Goal: Transaction & Acquisition: Purchase product/service

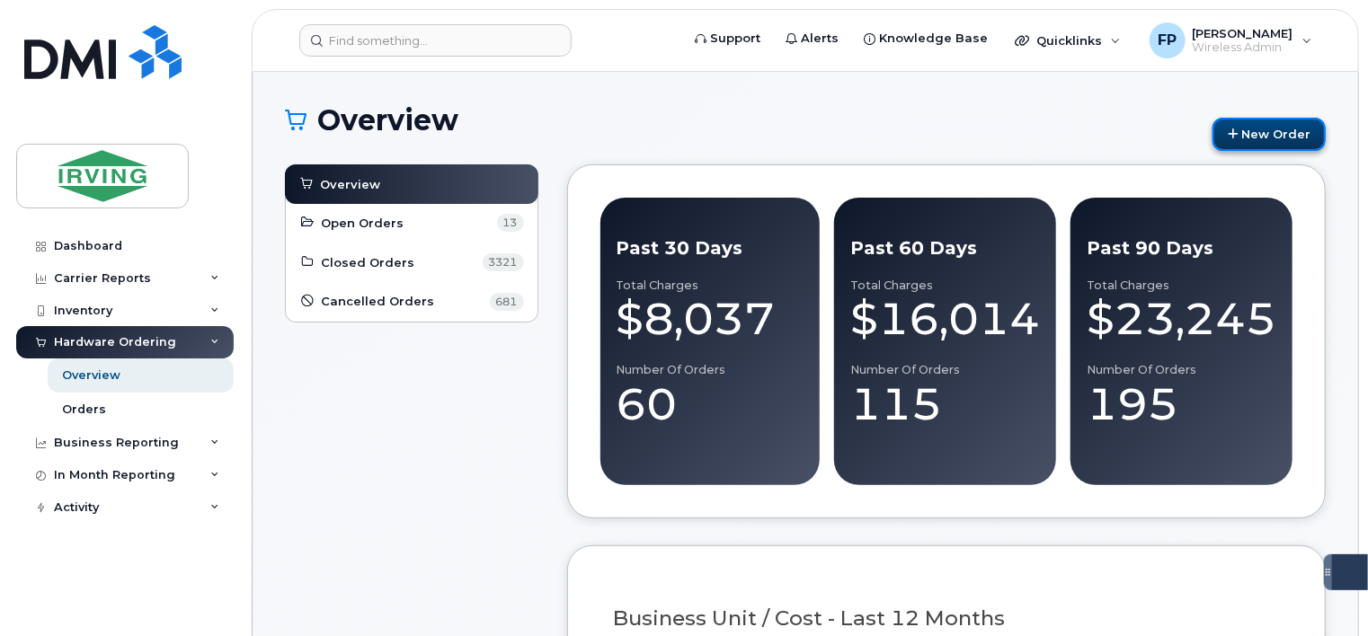
click at [1271, 146] on link "New Order" at bounding box center [1268, 134] width 113 height 33
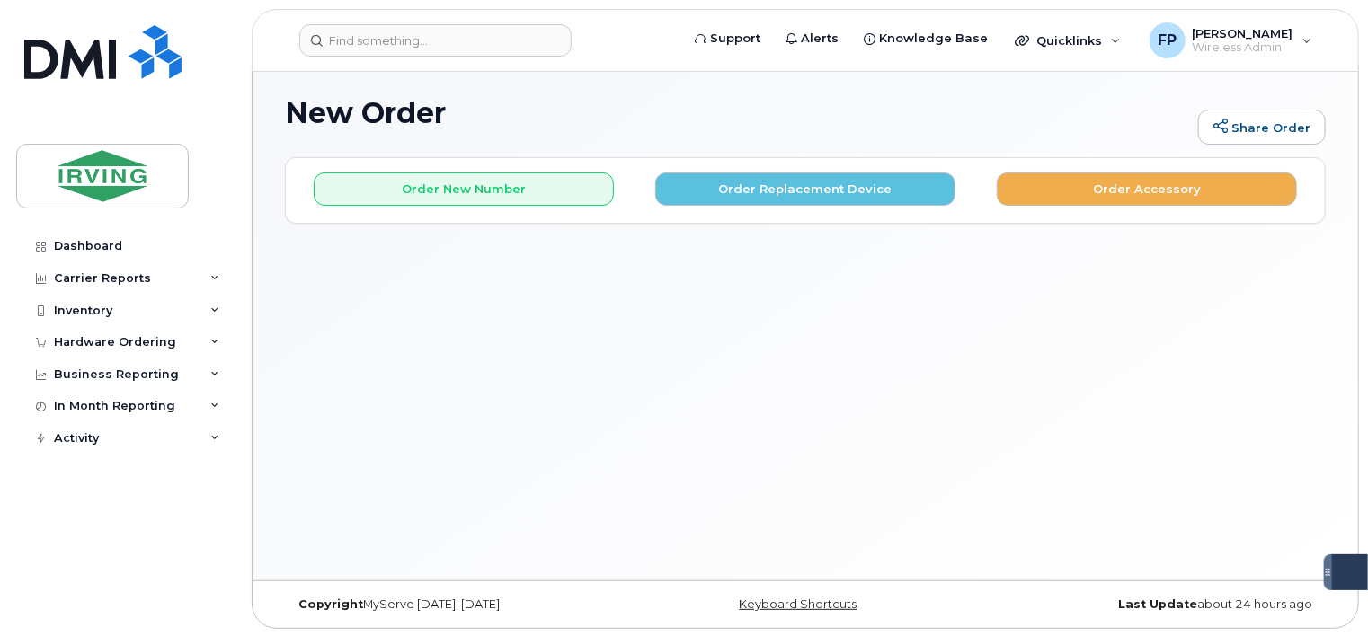
scroll to position [8, 0]
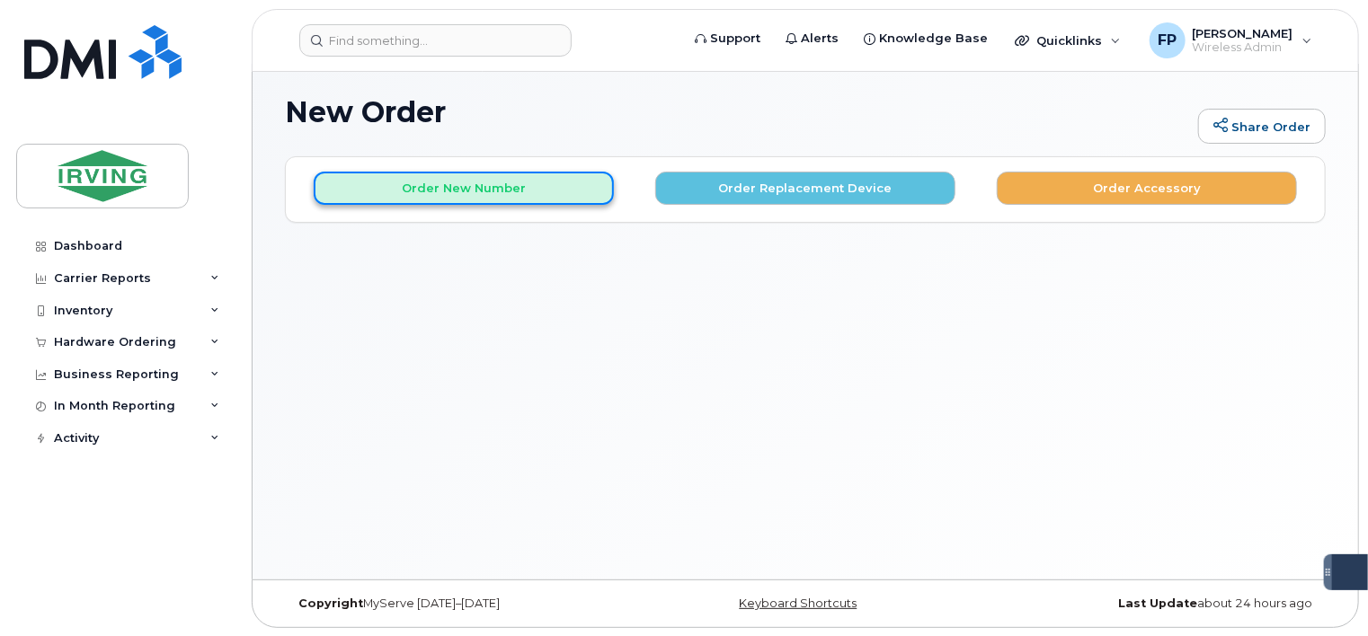
click at [490, 190] on button "Order New Number" at bounding box center [464, 188] width 300 height 33
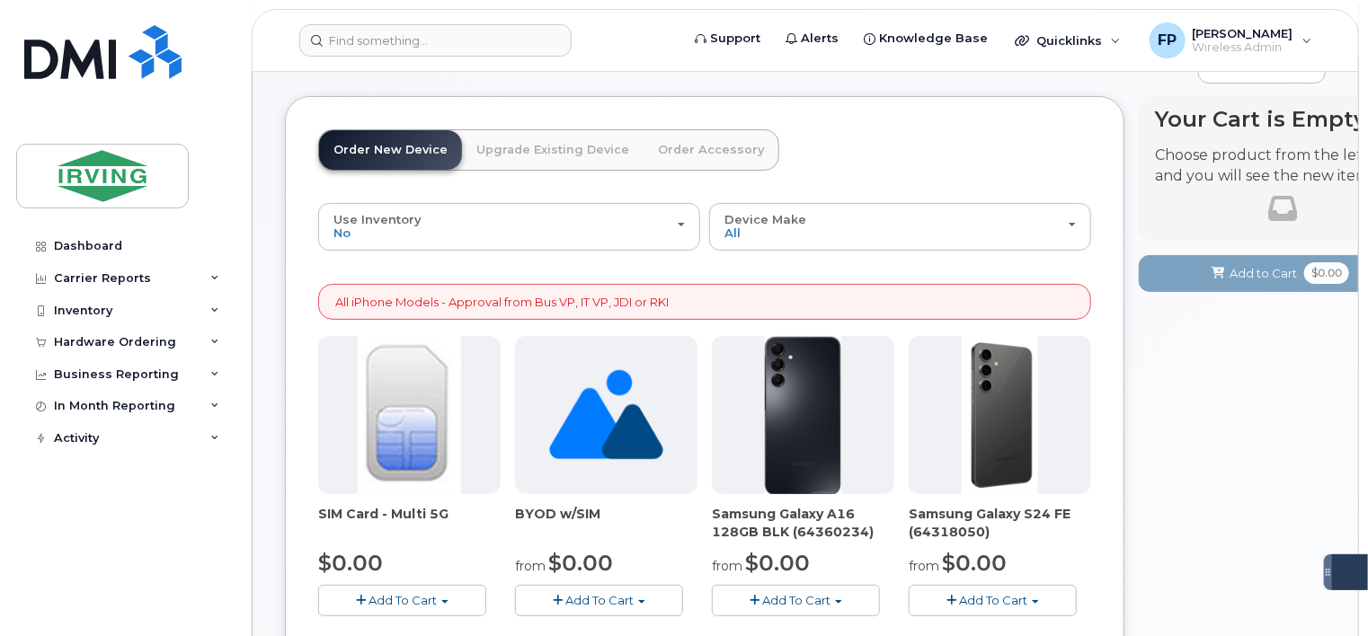
scroll to position [98, 0]
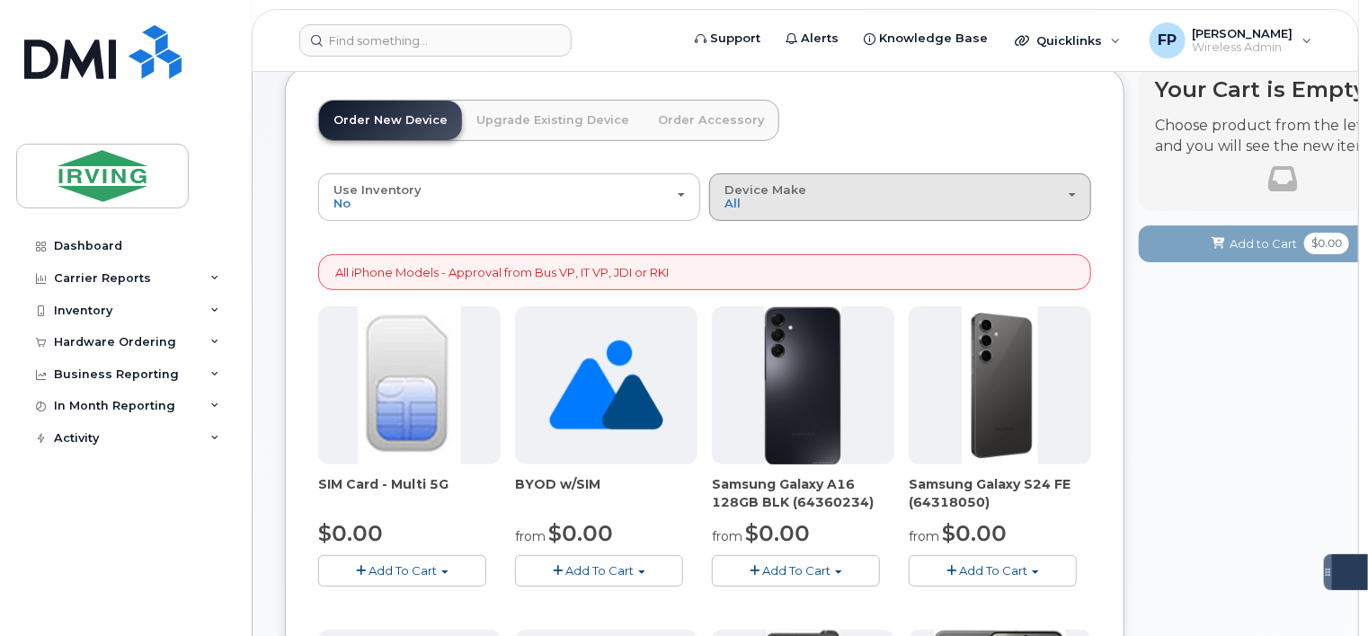
click at [854, 205] on div "Device Make All Android Cell Phone HUB iPhone Unknown" at bounding box center [899, 197] width 351 height 28
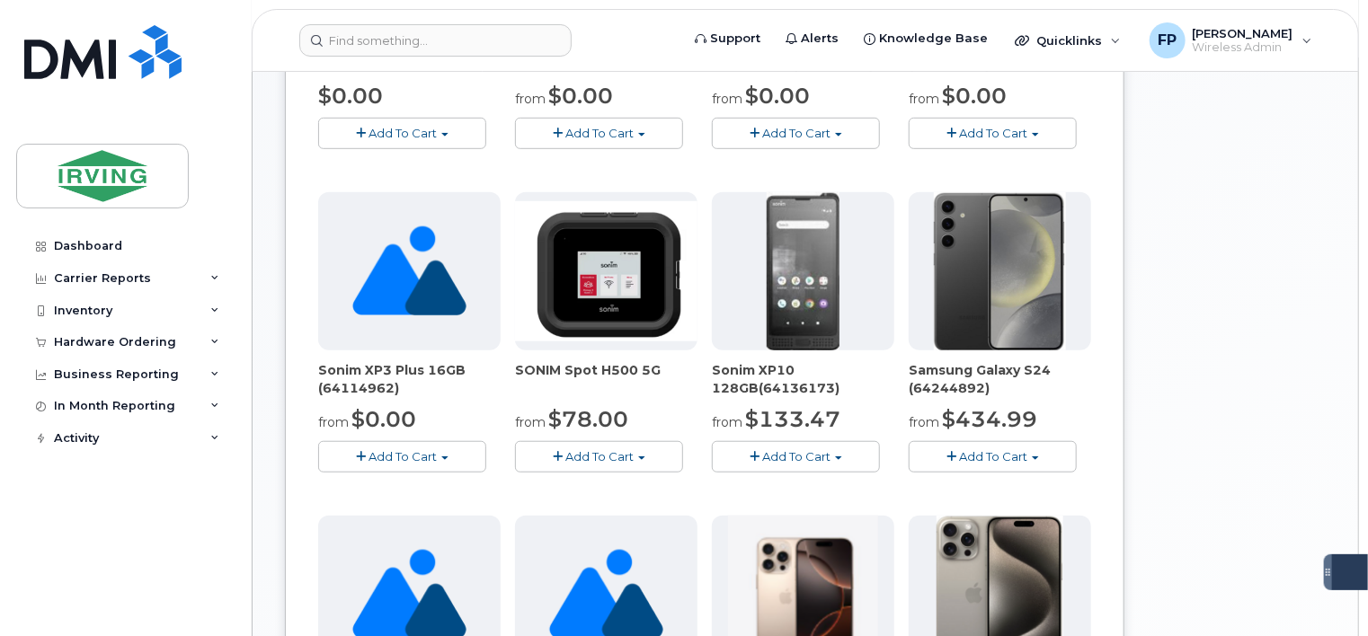
scroll to position [547, 0]
